Goal: Information Seeking & Learning: Find specific page/section

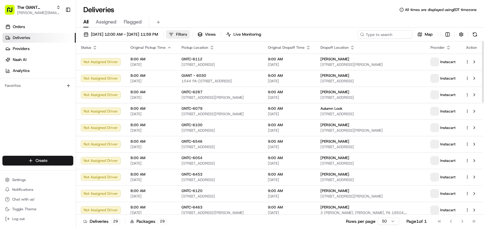
click at [190, 34] on button "Filters" at bounding box center [178, 34] width 24 height 9
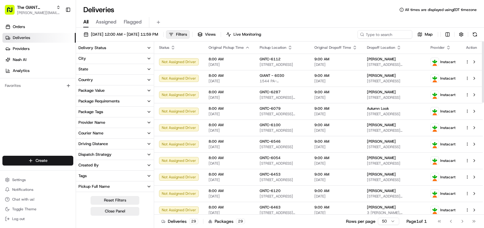
click at [122, 59] on button "City" at bounding box center [115, 58] width 78 height 10
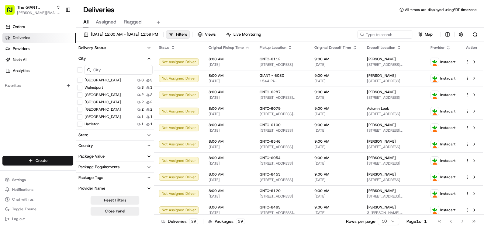
click at [123, 65] on div at bounding box center [115, 70] width 78 height 12
click at [124, 71] on input at bounding box center [119, 70] width 68 height 10
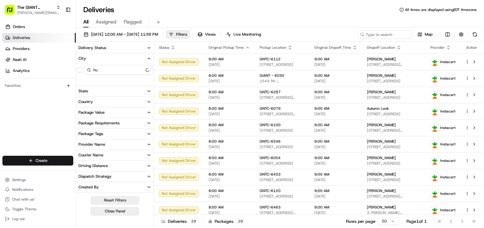
type input "h"
